Goal: Transaction & Acquisition: Subscribe to service/newsletter

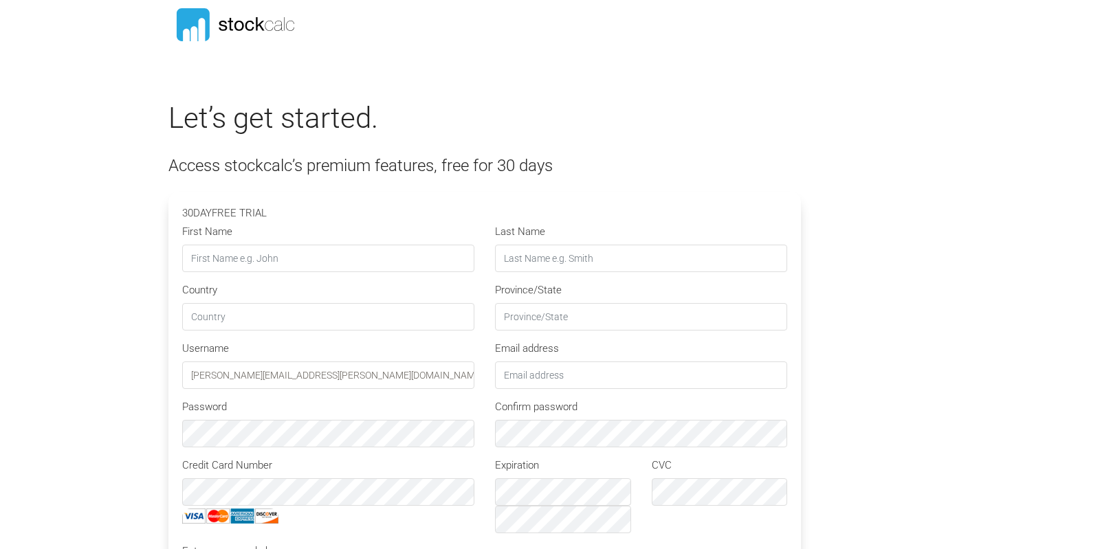
click at [225, 259] on input "First Name" at bounding box center [328, 259] width 292 height 28
type input "[PERSON_NAME]"
type input "Gillard"
type input "CA"
type input "ON"
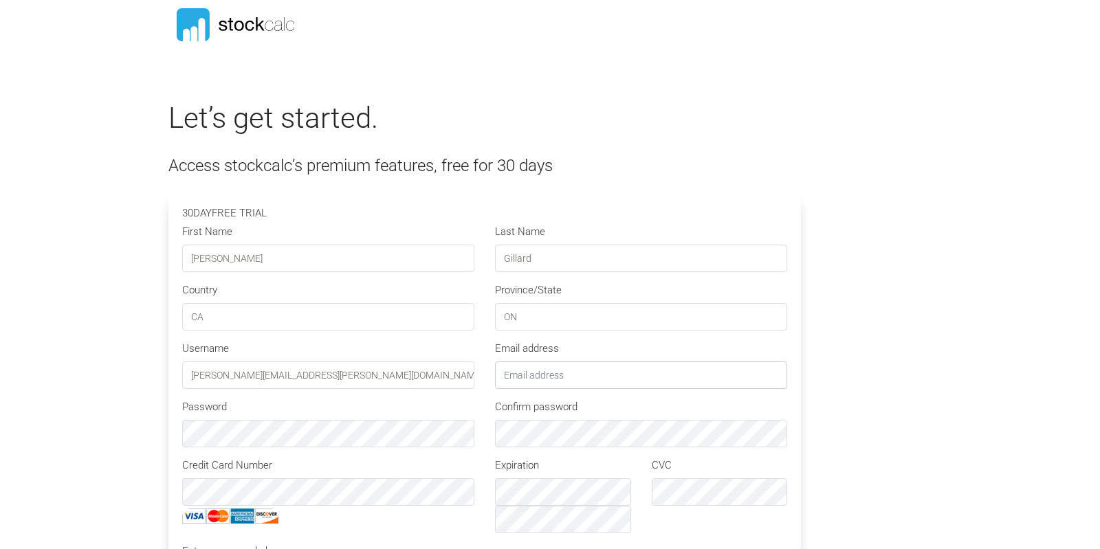
type input "[PERSON_NAME][EMAIL_ADDRESS][PERSON_NAME][DOMAIN_NAME]"
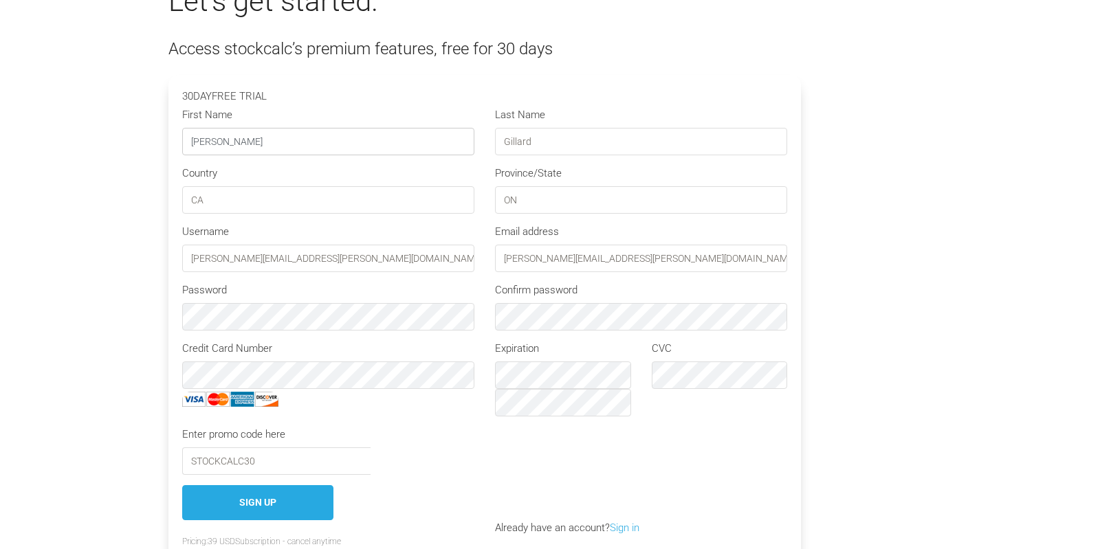
scroll to position [144, 0]
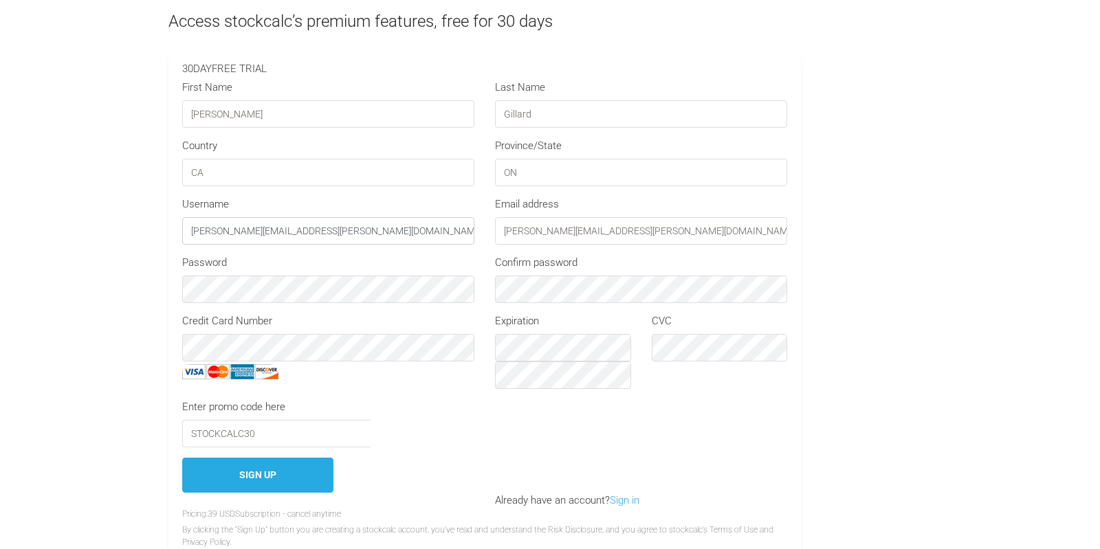
drag, startPoint x: 287, startPoint y: 230, endPoint x: 157, endPoint y: 233, distance: 130.7
click at [182, 233] on input "[PERSON_NAME][EMAIL_ADDRESS][PERSON_NAME][DOMAIN_NAME]" at bounding box center [328, 231] width 292 height 28
click at [912, 263] on div "Let’s get started. Access stockcalc’s premium features, free for 30 days 30 DAY…" at bounding box center [550, 261] width 784 height 609
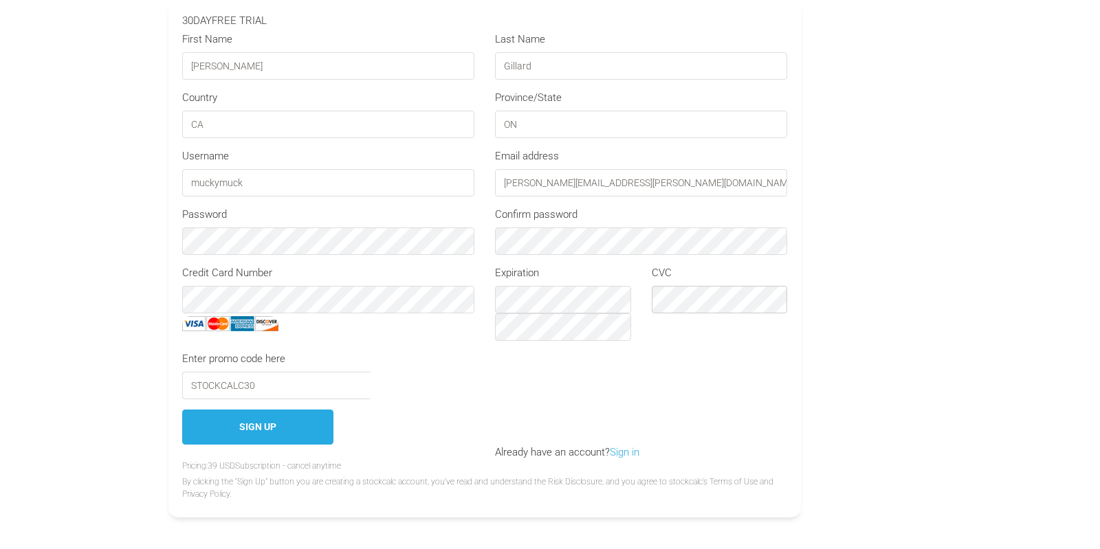
scroll to position [217, 0]
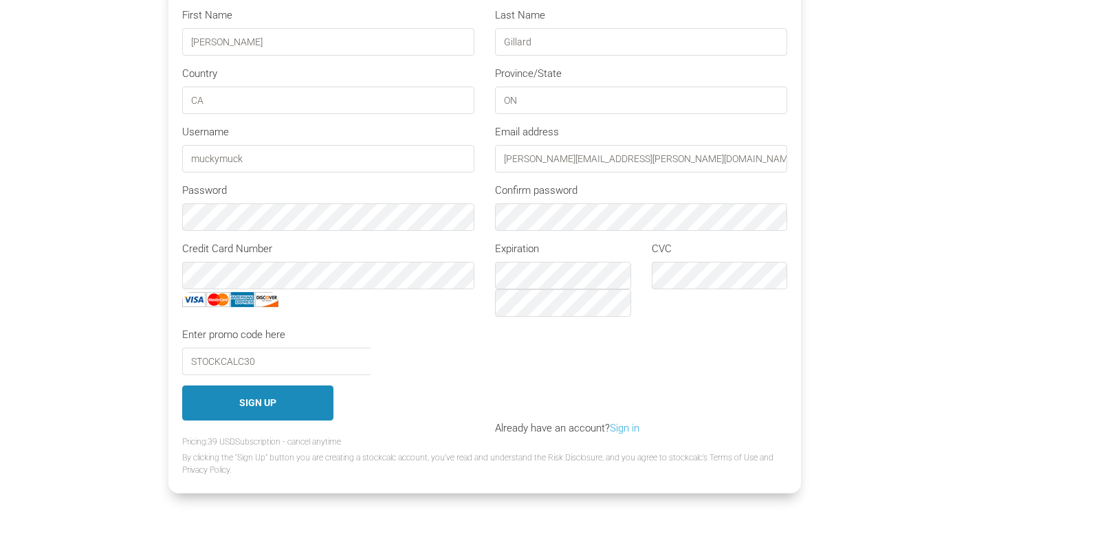
click at [250, 404] on button "Sign Up" at bounding box center [257, 403] width 151 height 35
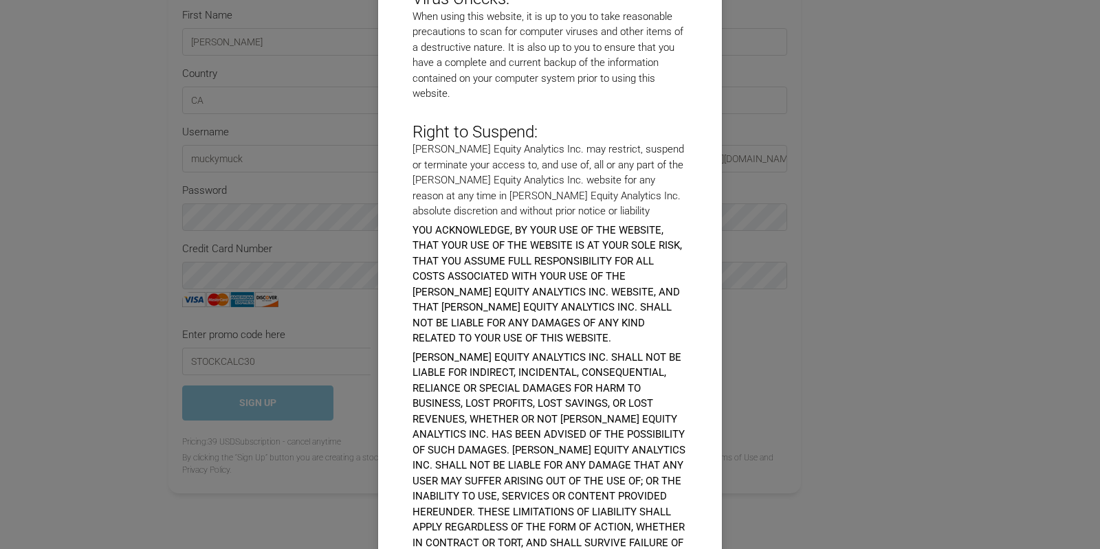
scroll to position [5901, 0]
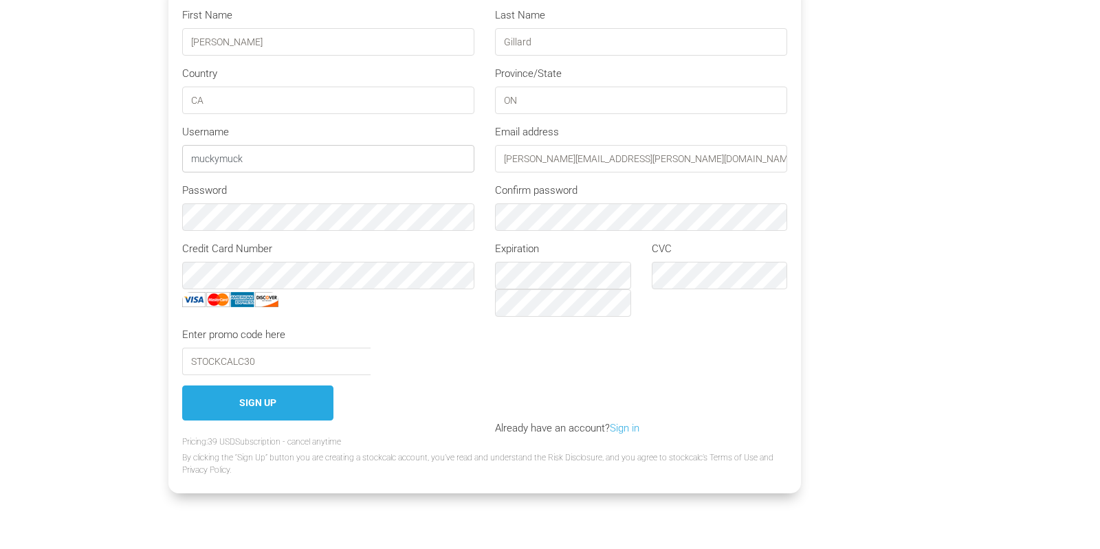
click at [252, 158] on input "muckymuck" at bounding box center [328, 159] width 292 height 28
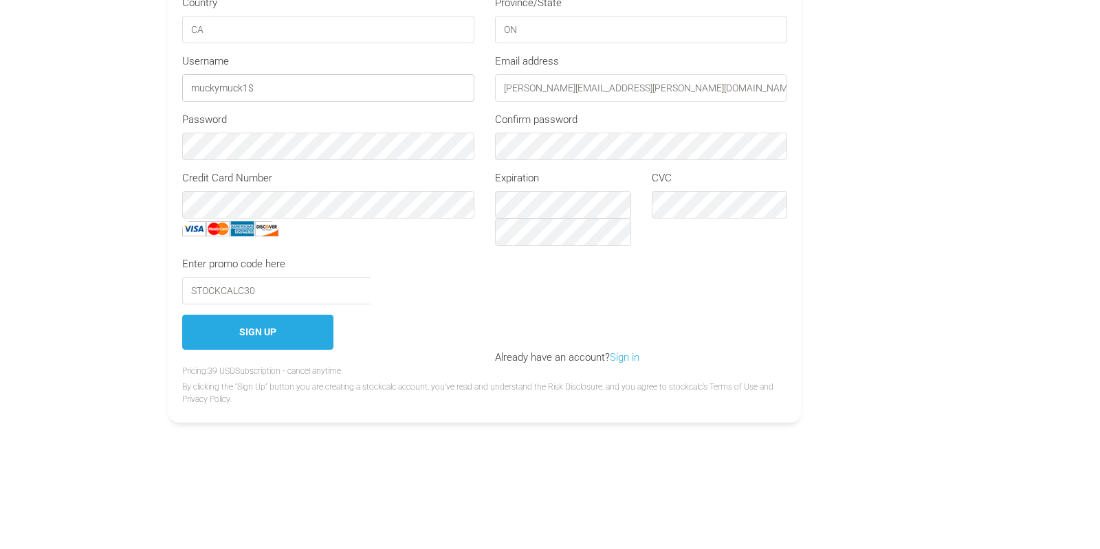
scroll to position [289, 0]
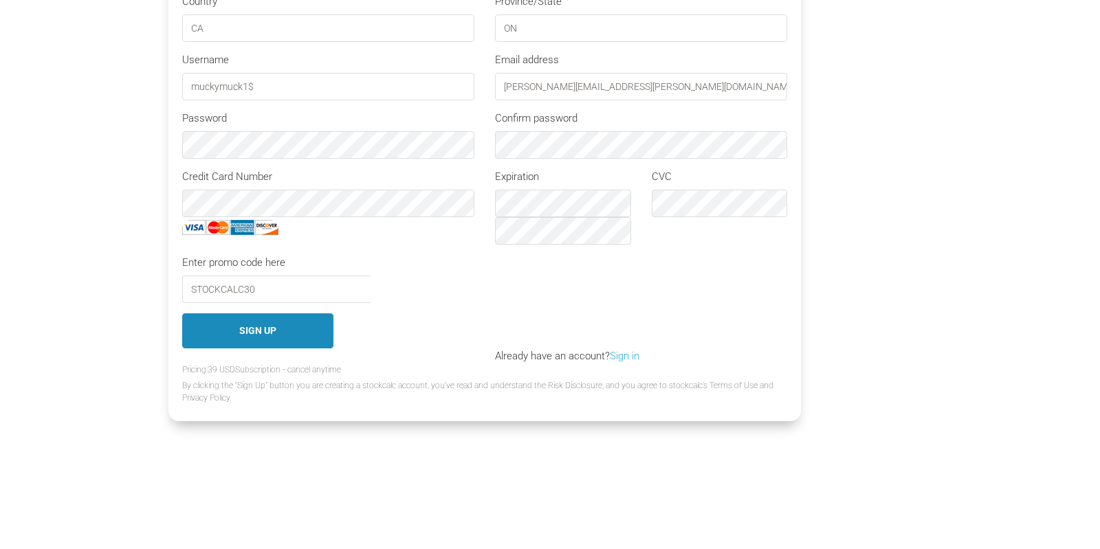
click at [274, 332] on button "Sign Up" at bounding box center [257, 331] width 151 height 35
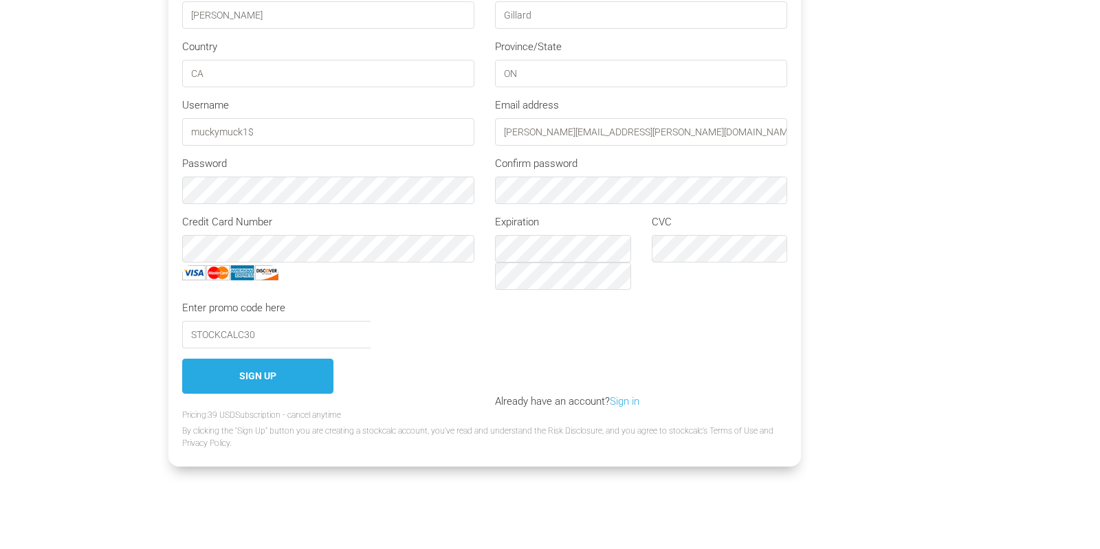
scroll to position [217, 0]
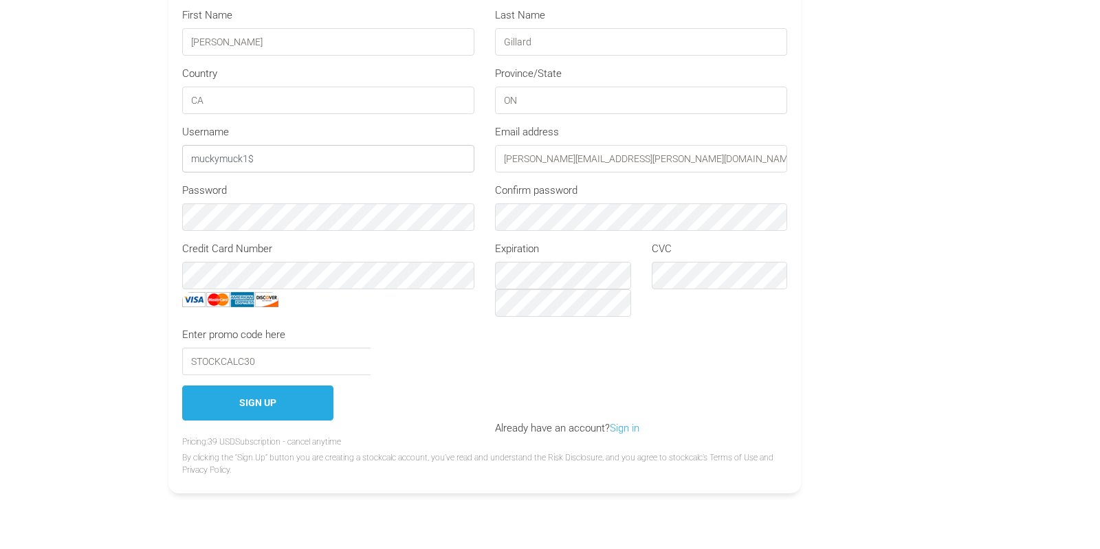
drag, startPoint x: 261, startPoint y: 159, endPoint x: 160, endPoint y: 158, distance: 101.8
click at [182, 158] on input "muckymuck1$" at bounding box center [328, 159] width 292 height 28
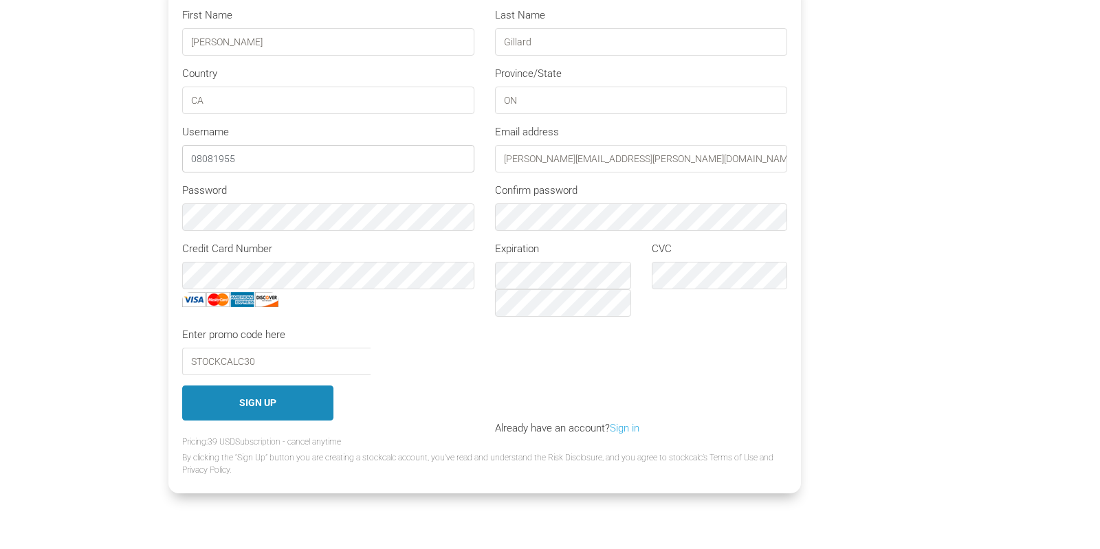
type input "08081955"
click at [274, 397] on button "Sign Up" at bounding box center [257, 403] width 151 height 35
click at [241, 160] on input "08081955" at bounding box center [328, 159] width 292 height 28
drag, startPoint x: 239, startPoint y: 159, endPoint x: 164, endPoint y: 160, distance: 75.6
click at [182, 160] on input "08081955" at bounding box center [328, 159] width 292 height 28
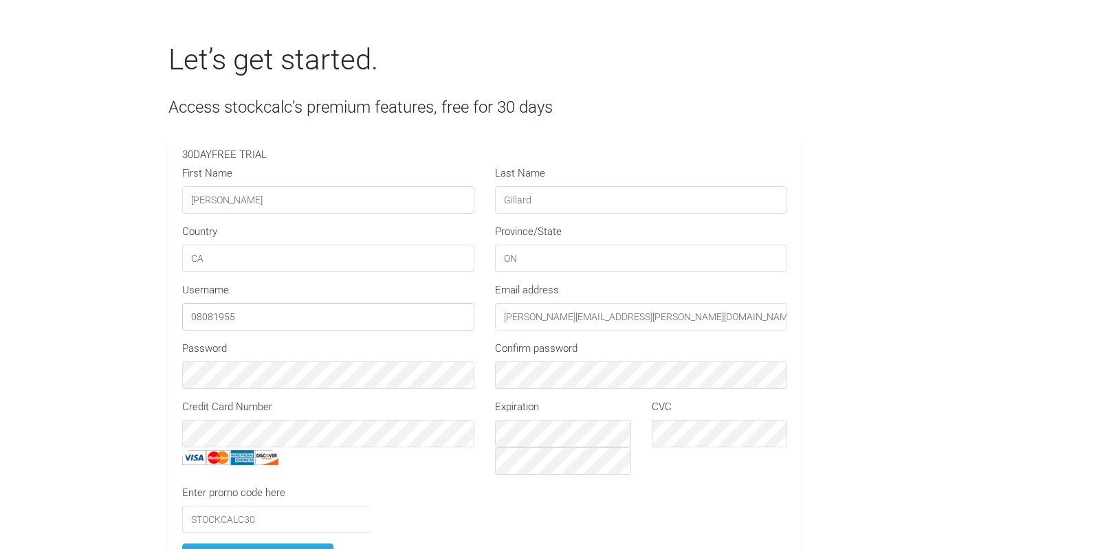
scroll to position [0, 0]
